Goal: Task Accomplishment & Management: Manage account settings

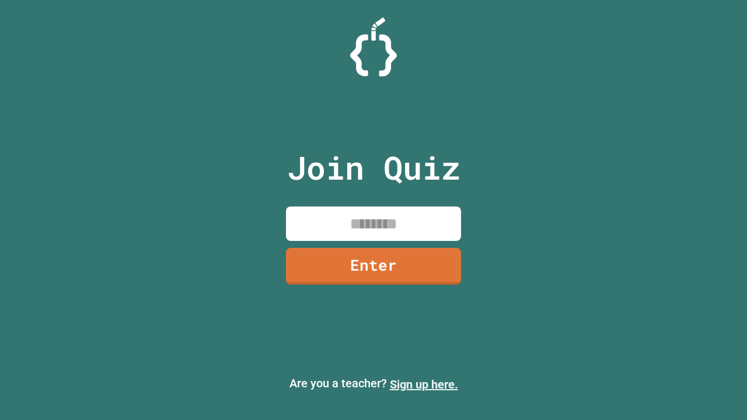
click at [424, 385] on link "Sign up here." at bounding box center [424, 385] width 68 height 14
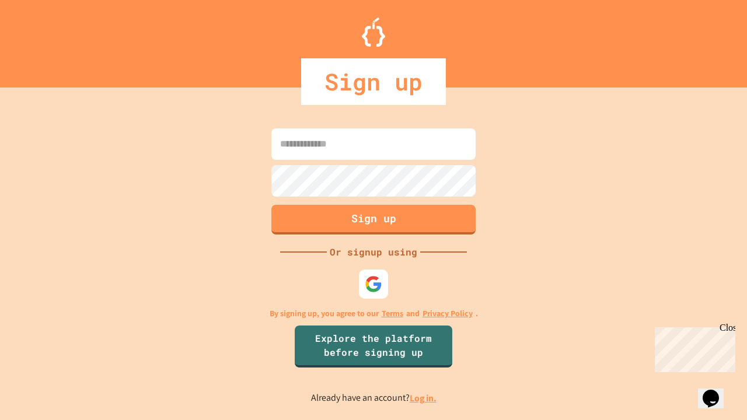
click at [424, 398] on link "Log in." at bounding box center [423, 398] width 27 height 12
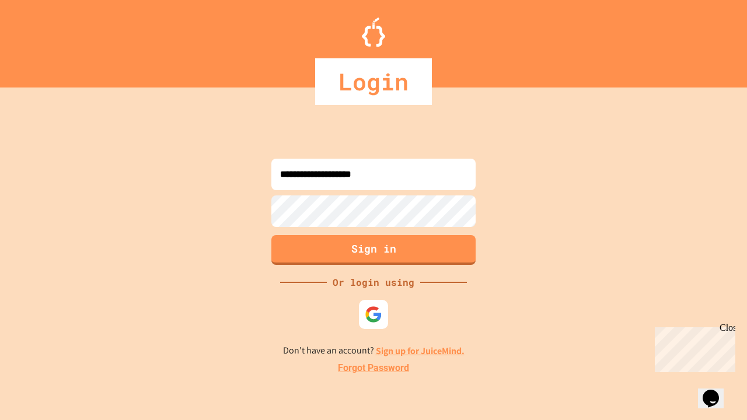
type input "**********"
